Goal: Information Seeking & Learning: Learn about a topic

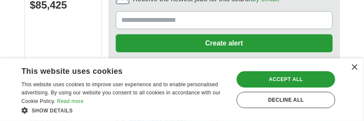
scroll to position [273, 0]
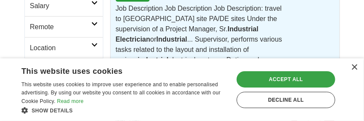
click at [292, 76] on div "Accept all" at bounding box center [286, 79] width 99 height 16
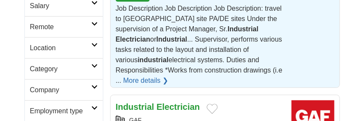
click at [168, 76] on link "More details ❯" at bounding box center [145, 81] width 45 height 10
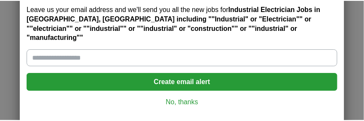
scroll to position [46, 0]
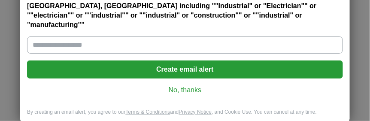
click at [189, 85] on link "No, thanks" at bounding box center [185, 89] width 302 height 9
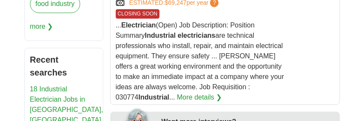
scroll to position [684, 0]
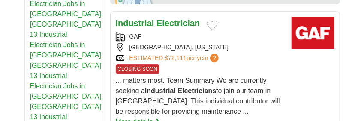
click at [135, 64] on span "CLOSING SOON" at bounding box center [138, 68] width 44 height 9
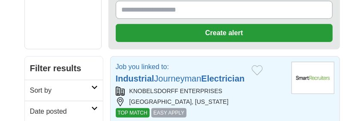
scroll to position [273, 0]
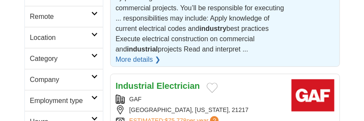
click at [161, 55] on link "More details ❯" at bounding box center [138, 60] width 45 height 10
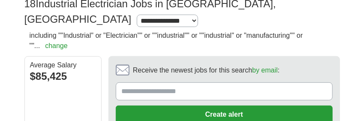
scroll to position [136, 0]
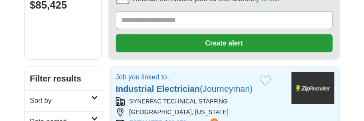
click at [176, 84] on strong "Electrician" at bounding box center [178, 88] width 43 height 9
